Goal: Check status: Check status

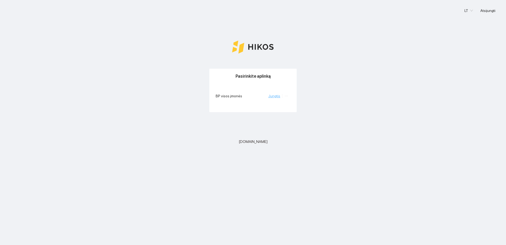
click at [278, 95] on link "Jungtis" at bounding box center [274, 96] width 12 height 4
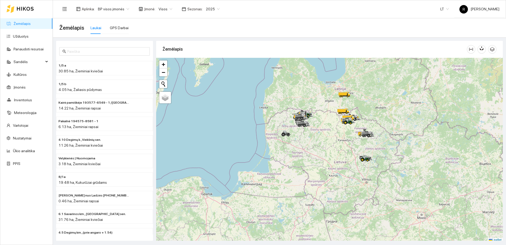
scroll to position [2, 0]
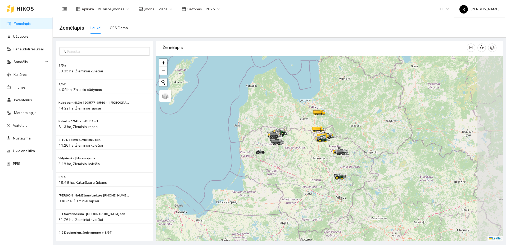
drag, startPoint x: 299, startPoint y: 132, endPoint x: 295, endPoint y: 133, distance: 4.4
click at [293, 135] on div at bounding box center [329, 148] width 347 height 184
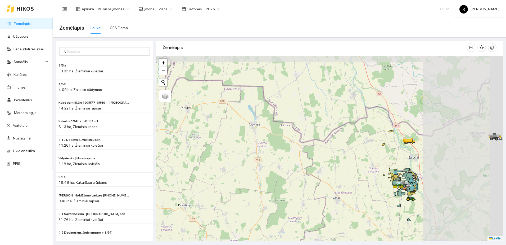
drag, startPoint x: 385, startPoint y: 146, endPoint x: 285, endPoint y: 153, distance: 100.2
click at [284, 153] on div at bounding box center [329, 148] width 347 height 184
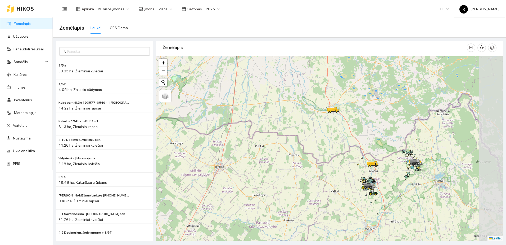
drag, startPoint x: 373, startPoint y: 148, endPoint x: 344, endPoint y: 166, distance: 34.0
click at [344, 167] on div at bounding box center [329, 148] width 347 height 184
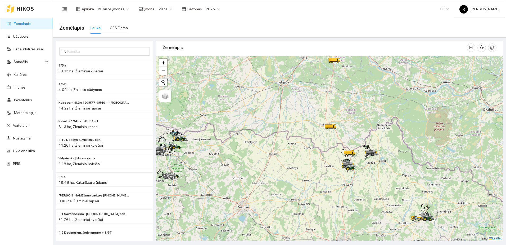
drag, startPoint x: 321, startPoint y: 100, endPoint x: 325, endPoint y: 160, distance: 59.7
click at [325, 160] on div at bounding box center [329, 148] width 347 height 184
